Goal: Complete application form

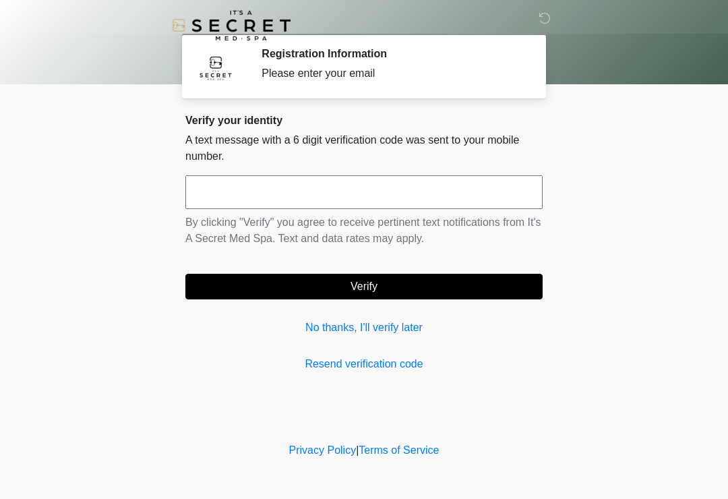
click at [247, 191] on input "text" at bounding box center [363, 192] width 357 height 34
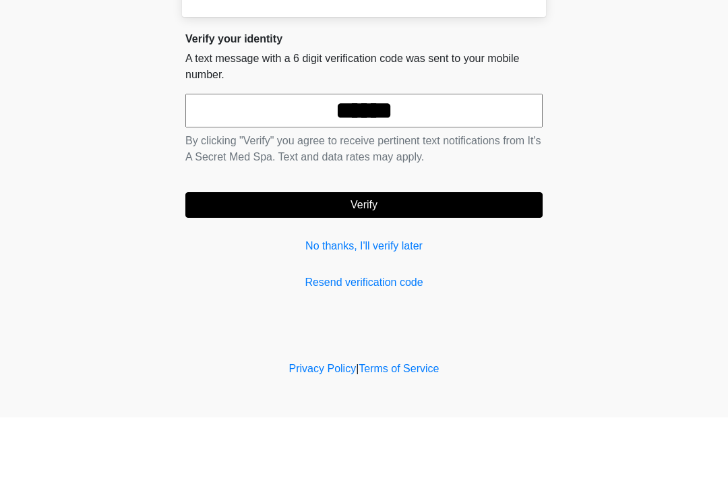
type input "******"
click at [279, 274] on button "Verify" at bounding box center [363, 287] width 357 height 26
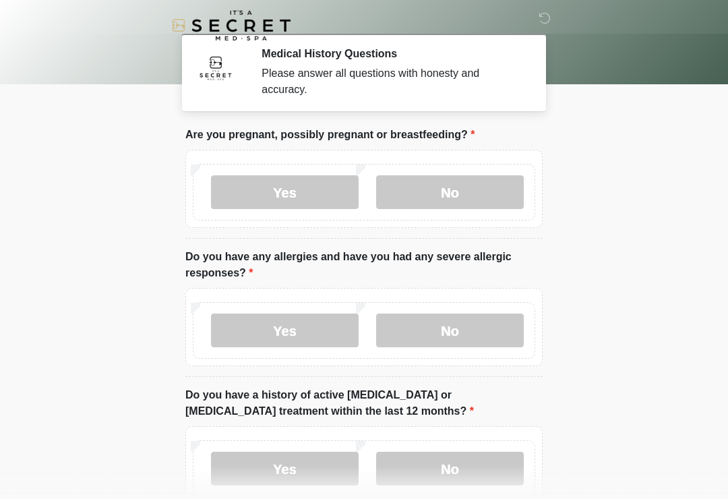
click at [423, 194] on label "No" at bounding box center [450, 192] width 148 height 34
click at [417, 325] on label "No" at bounding box center [450, 331] width 148 height 34
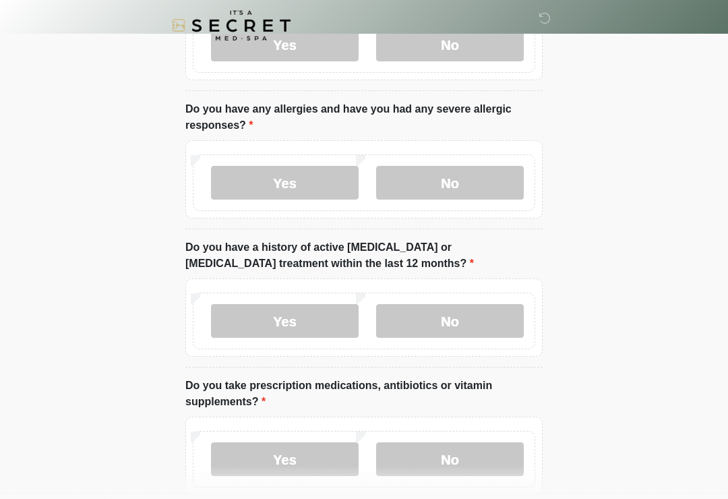
scroll to position [150, 0]
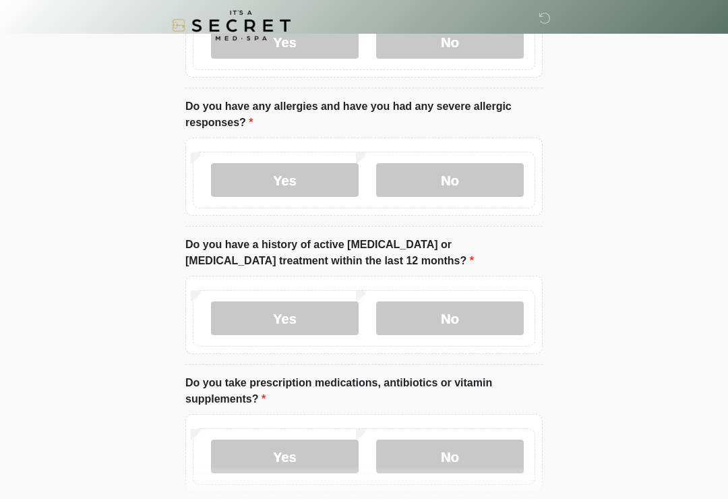
click at [410, 314] on label "No" at bounding box center [450, 318] width 148 height 34
click at [419, 441] on label "No" at bounding box center [450, 457] width 148 height 34
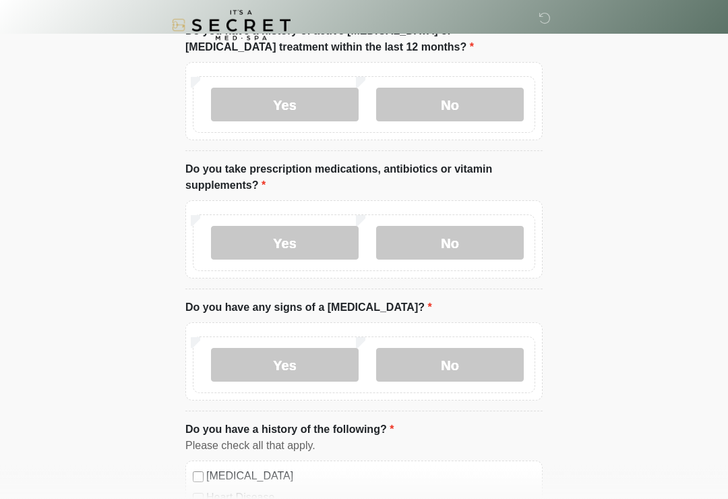
click at [442, 357] on label "No" at bounding box center [450, 366] width 148 height 34
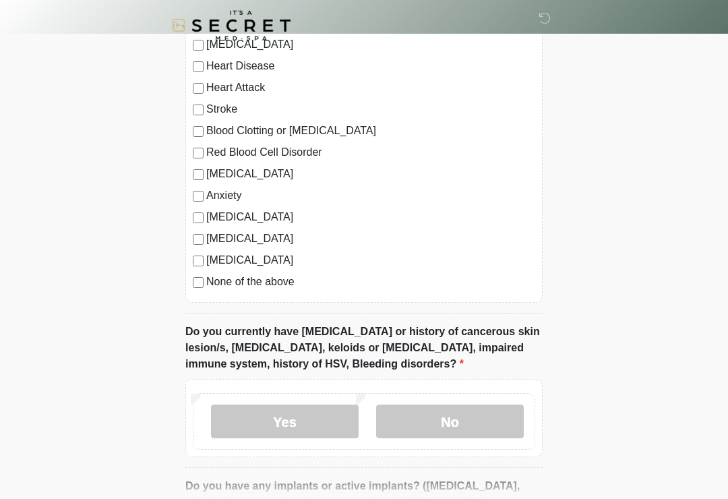
scroll to position [841, 0]
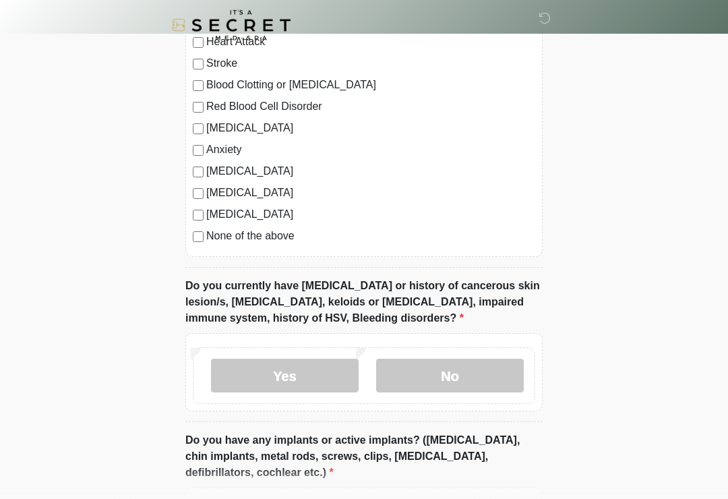
click at [415, 369] on label "No" at bounding box center [450, 376] width 148 height 34
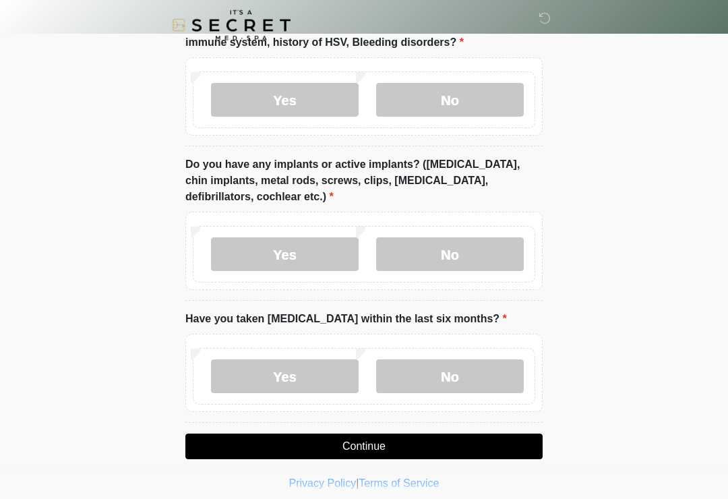
click at [425, 258] on label "No" at bounding box center [450, 255] width 148 height 34
click at [413, 372] on label "No" at bounding box center [450, 376] width 148 height 34
click at [282, 436] on button "Continue" at bounding box center [363, 447] width 357 height 26
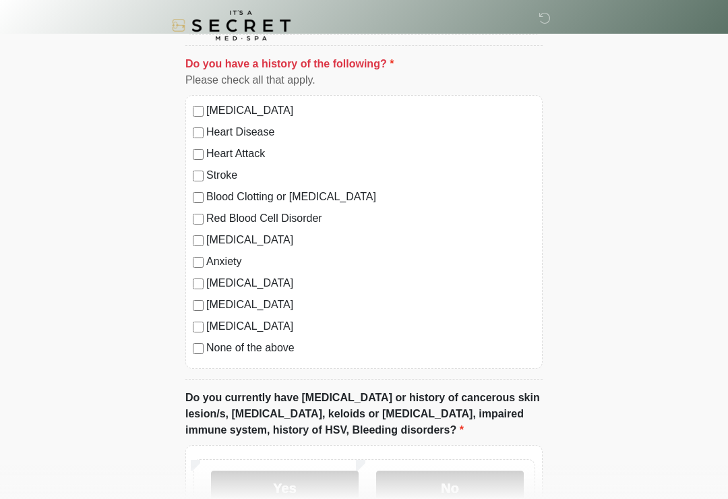
click at [400, 482] on label "No" at bounding box center [450, 488] width 148 height 34
click at [427, 492] on label "No" at bounding box center [450, 488] width 148 height 34
click at [424, 471] on label "No" at bounding box center [450, 488] width 148 height 34
click at [420, 480] on label "No" at bounding box center [450, 488] width 148 height 34
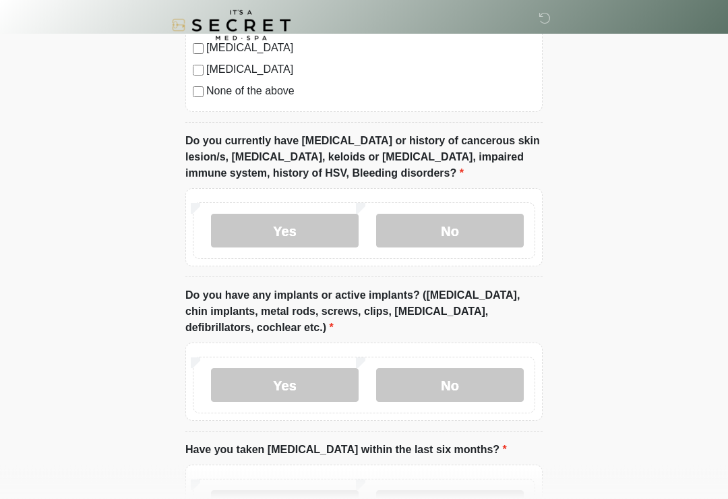
scroll to position [1127, 0]
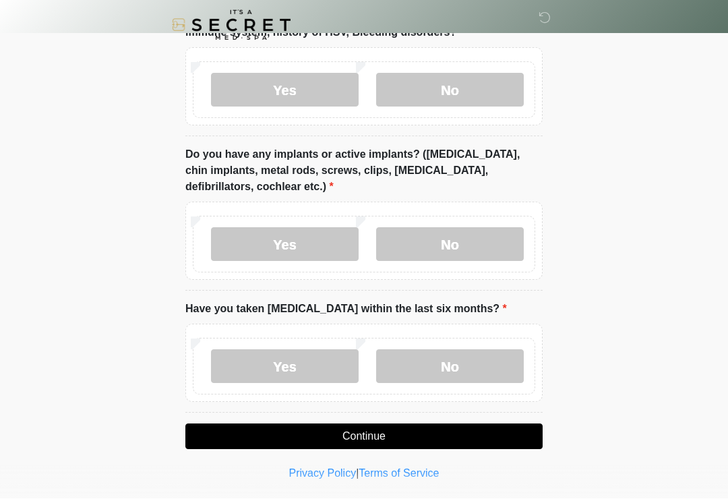
click at [295, 436] on button "Continue" at bounding box center [363, 437] width 357 height 26
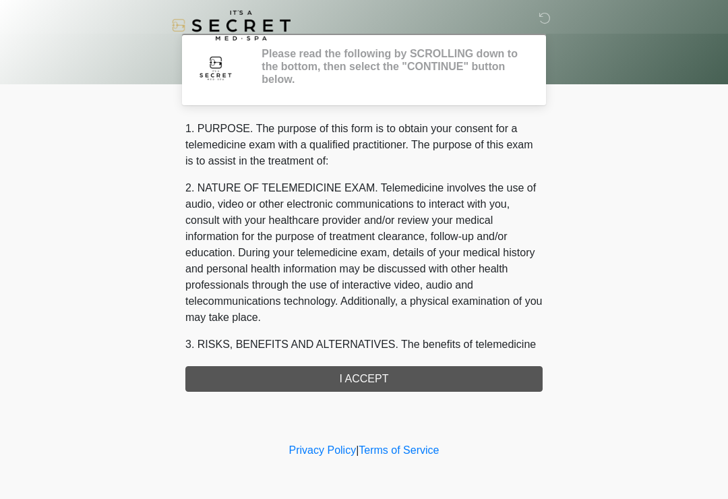
scroll to position [0, 0]
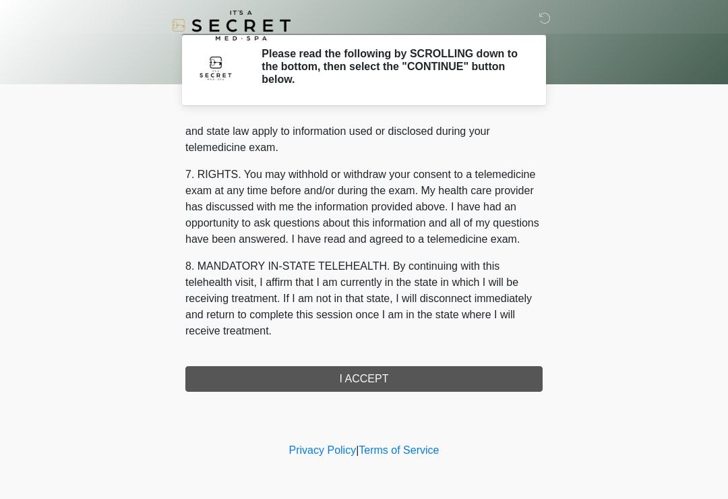
click at [295, 378] on div "1. PURPOSE. The purpose of this form is to obtain your consent for a telemedici…" at bounding box center [363, 256] width 357 height 271
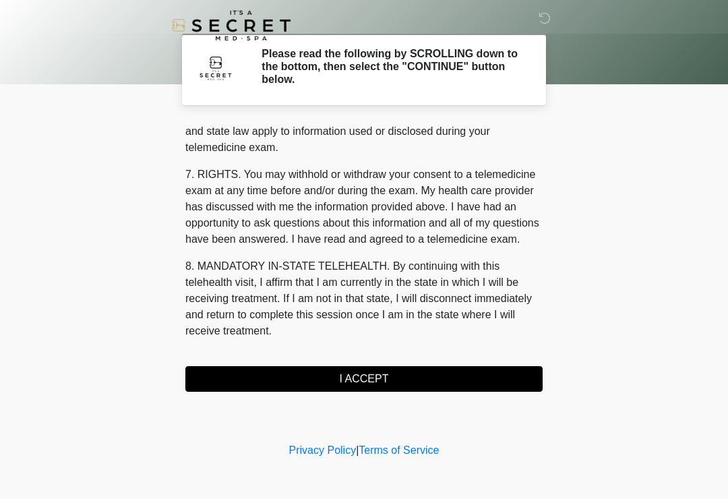
click at [269, 370] on button "I ACCEPT" at bounding box center [363, 379] width 357 height 26
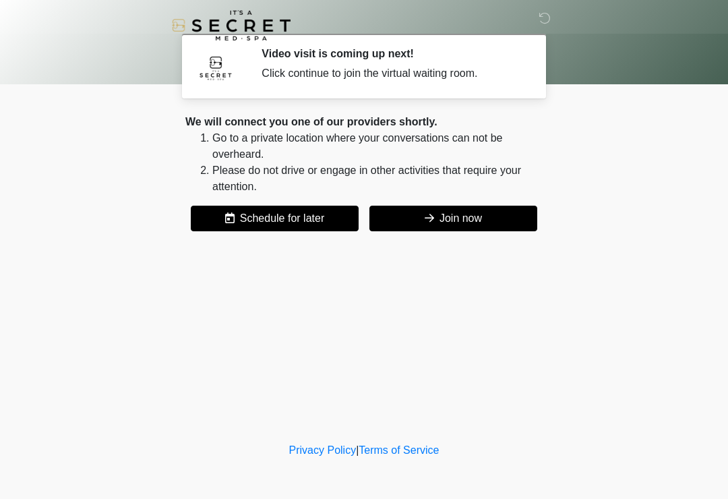
click at [419, 223] on button "Join now" at bounding box center [453, 219] width 168 height 26
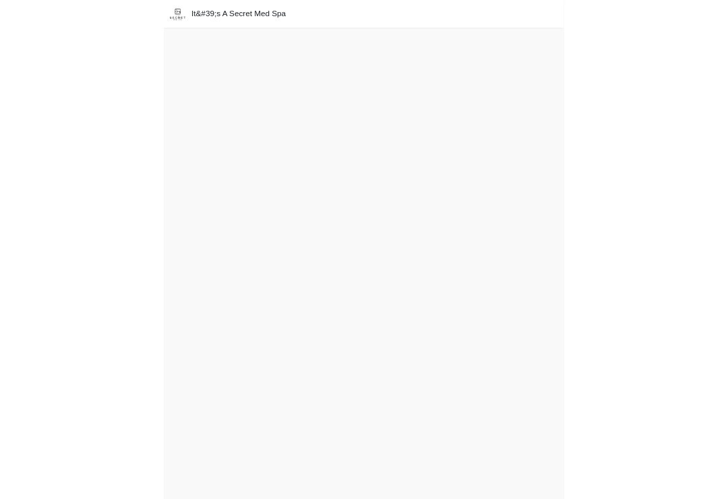
scroll to position [4, 0]
